Goal: Task Accomplishment & Management: Manage account settings

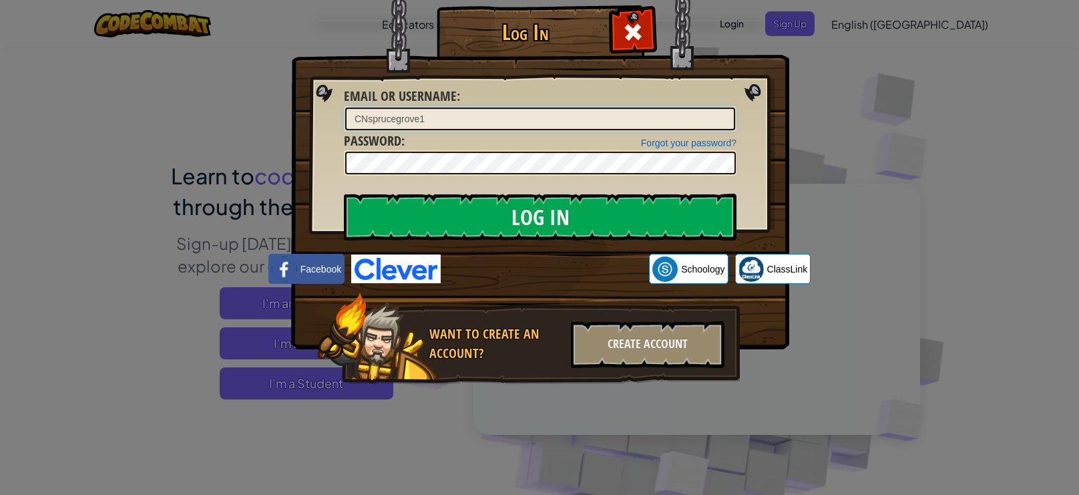
click at [386, 112] on input "CNsprucegrove1" at bounding box center [540, 118] width 390 height 23
type input "C"
type input "h"
type input "i"
type input "|"
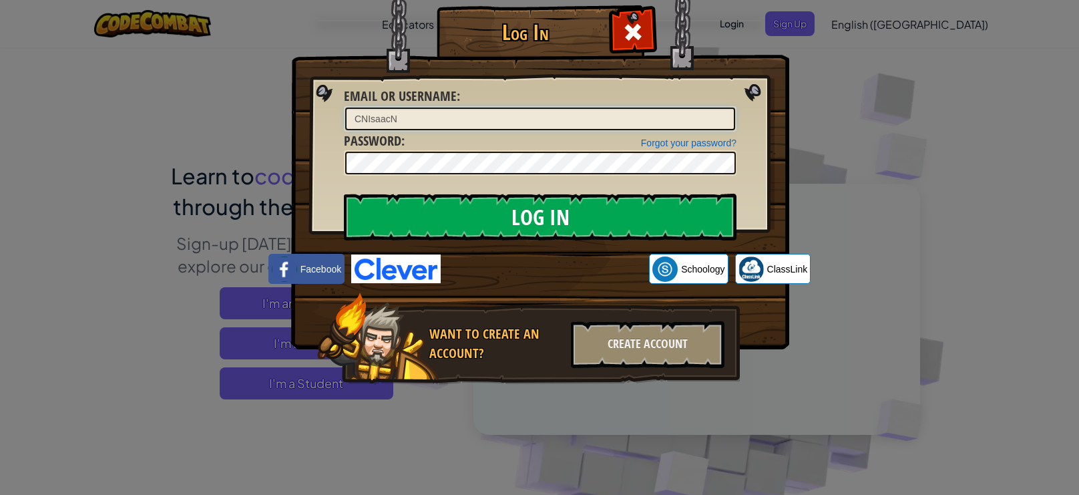
type input "CNIsaacN"
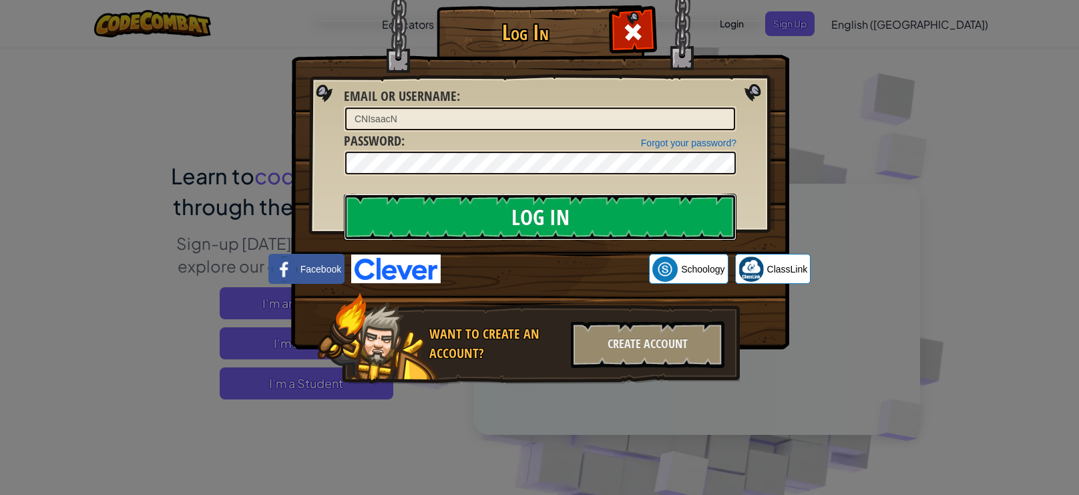
click at [519, 219] on input "Log In" at bounding box center [540, 217] width 392 height 47
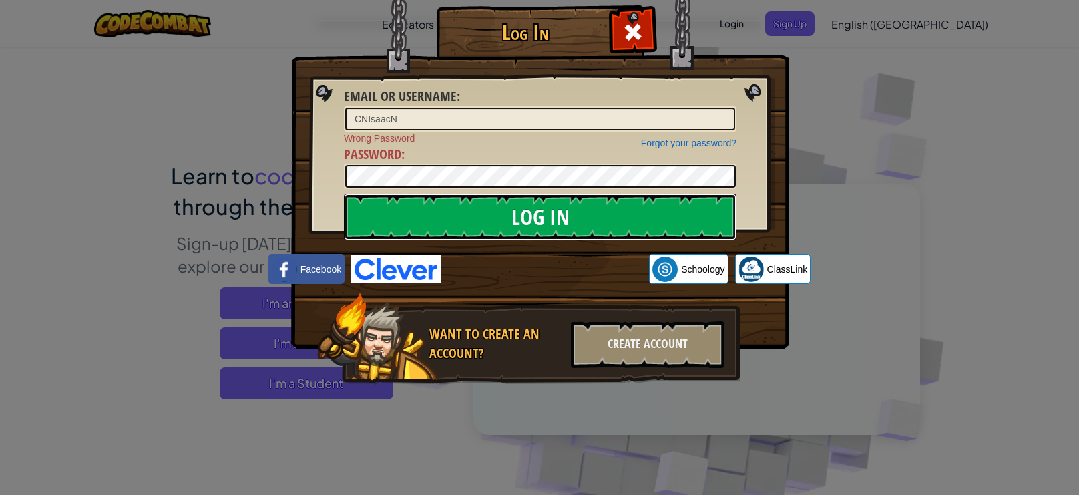
click at [642, 208] on input "Log In" at bounding box center [540, 217] width 392 height 47
